Goal: Information Seeking & Learning: Learn about a topic

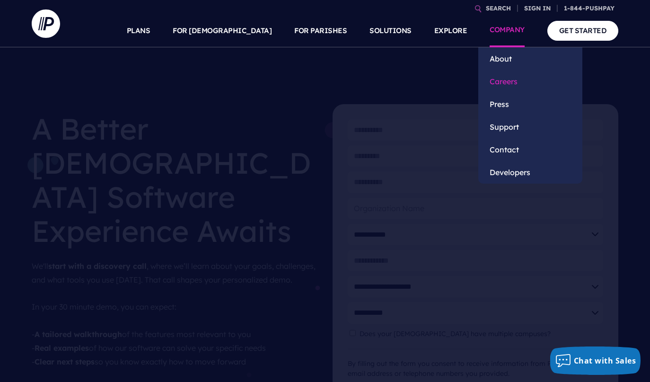
click at [493, 80] on link "Careers" at bounding box center [531, 81] width 104 height 23
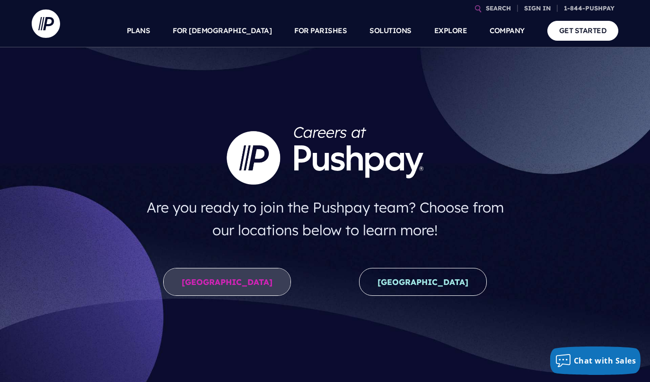
click at [229, 276] on link "[GEOGRAPHIC_DATA]" at bounding box center [227, 282] width 128 height 28
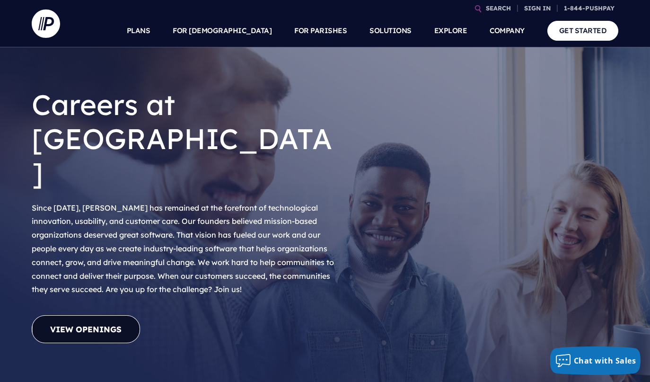
click at [106, 315] on link "View Openings" at bounding box center [86, 329] width 108 height 28
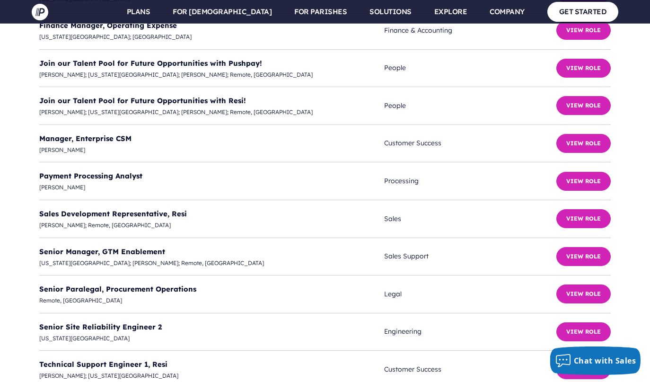
scroll to position [2694, 0]
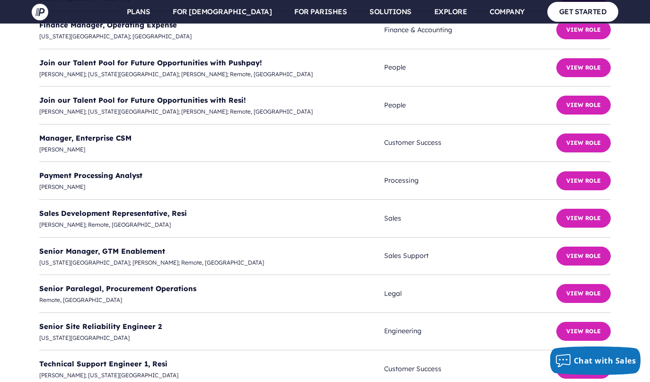
click at [71, 284] on link "Senior Paralegal, Procurement Operations" at bounding box center [117, 288] width 157 height 9
click at [119, 322] on div "**********" at bounding box center [325, 29] width 650 height 773
click at [91, 322] on link "Senior Site Reliability Engineer 2" at bounding box center [100, 326] width 123 height 9
click at [586, 284] on button "View Role" at bounding box center [584, 293] width 54 height 19
